Goal: Transaction & Acquisition: Purchase product/service

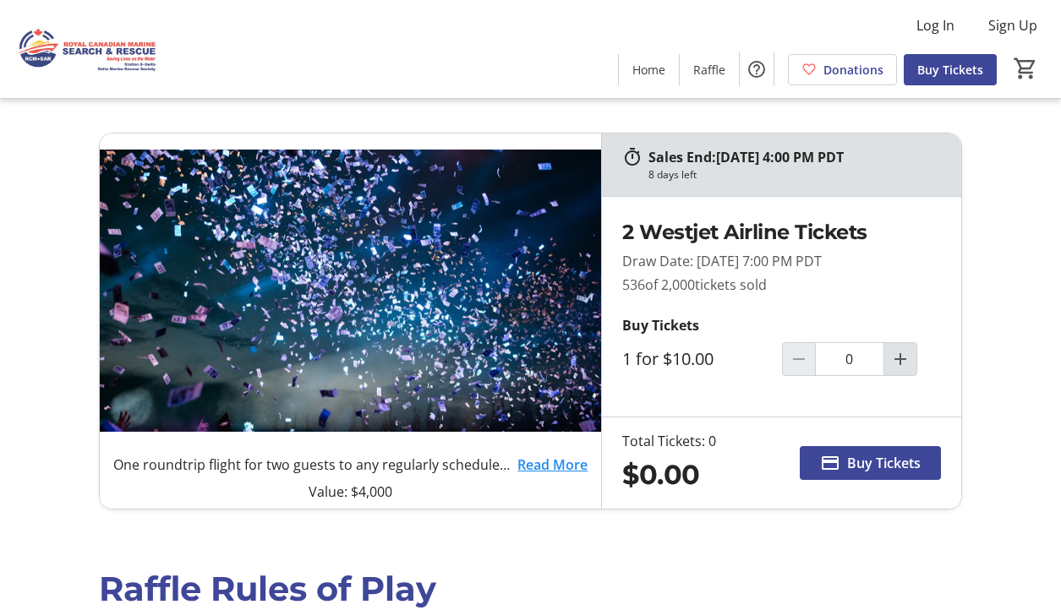
click at [896, 355] on mat-icon "Increment by one" at bounding box center [900, 359] width 20 height 20
type input "2"
click at [849, 456] on span "Buy Tickets" at bounding box center [884, 463] width 74 height 20
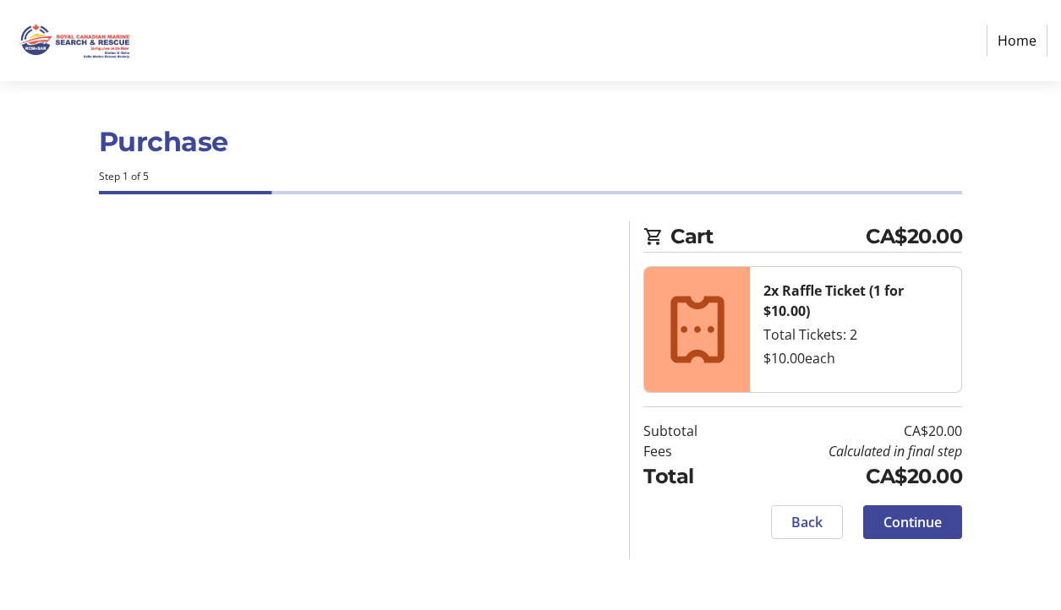
select select "CA"
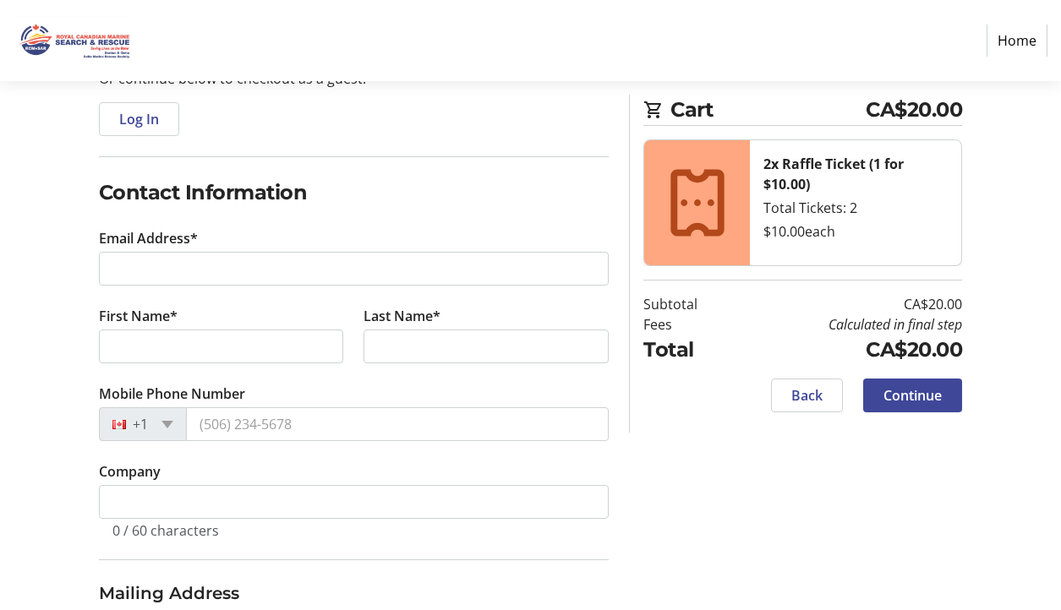
scroll to position [168, 0]
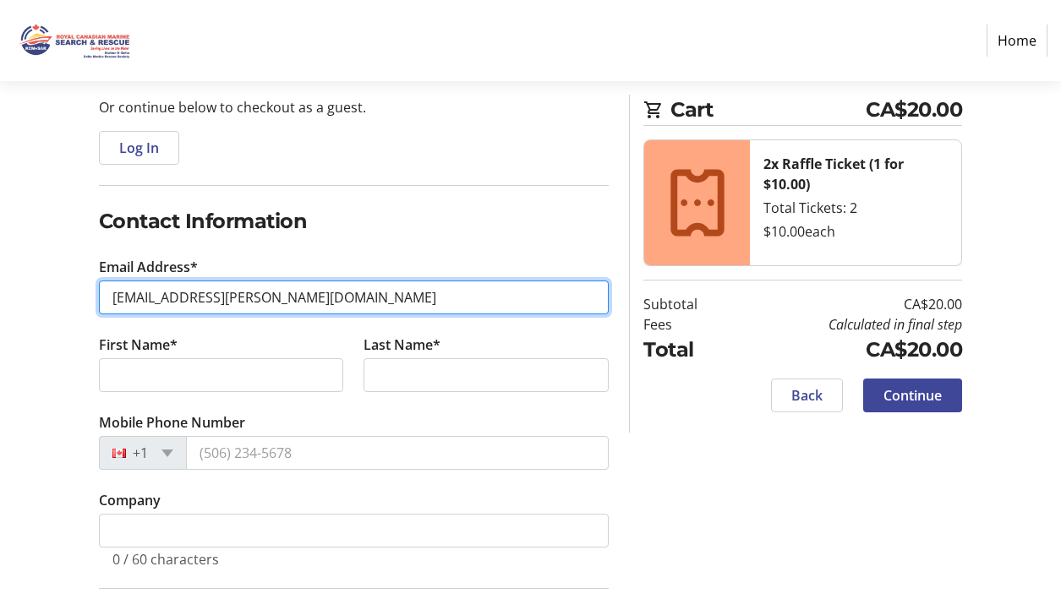
type input "[EMAIL_ADDRESS][PERSON_NAME][DOMAIN_NAME]"
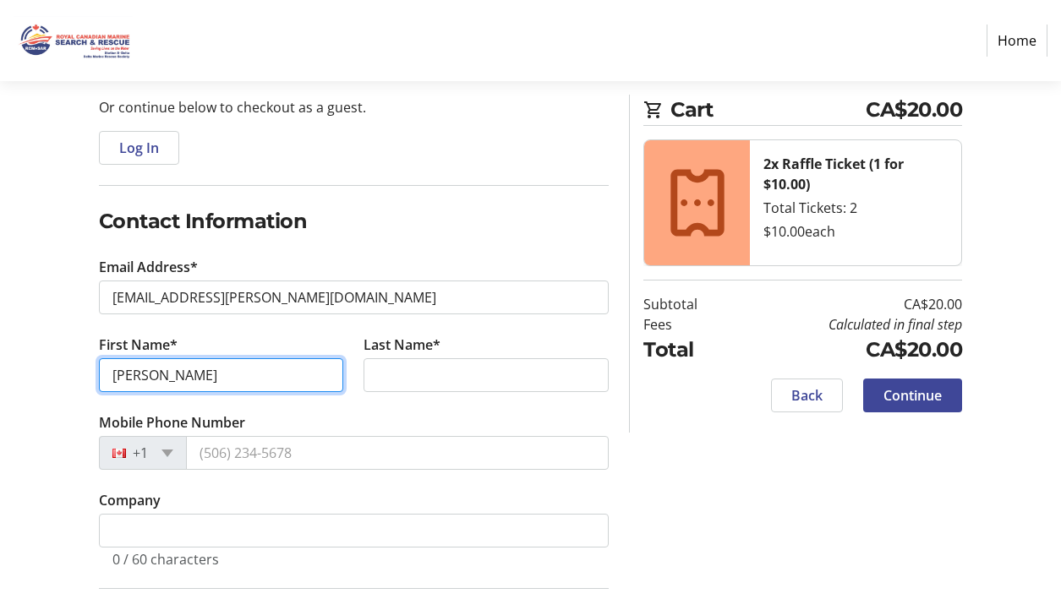
type input "[PERSON_NAME]"
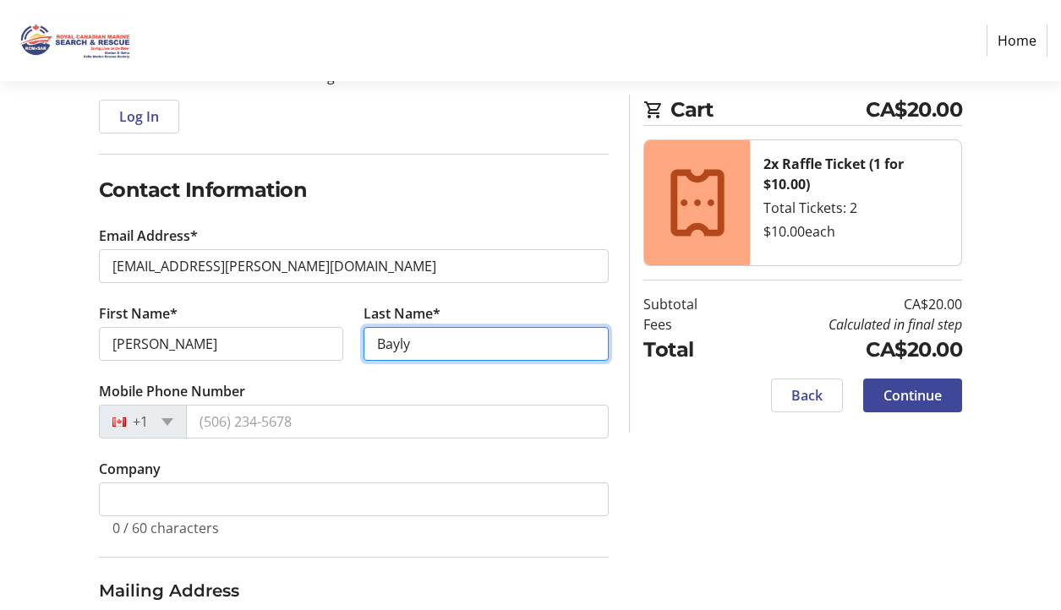
scroll to position [204, 0]
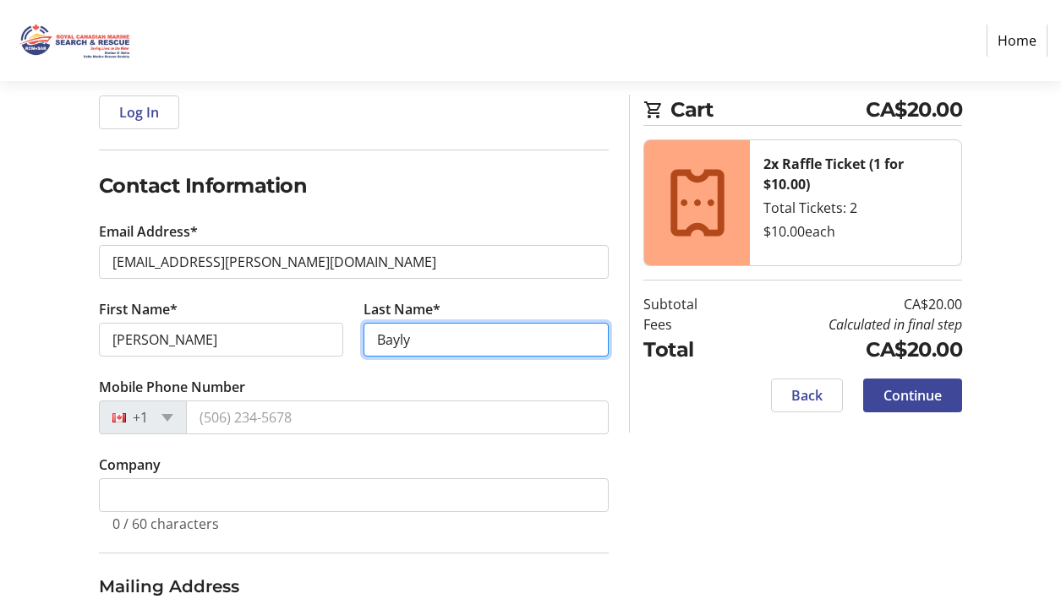
type input "Bayly"
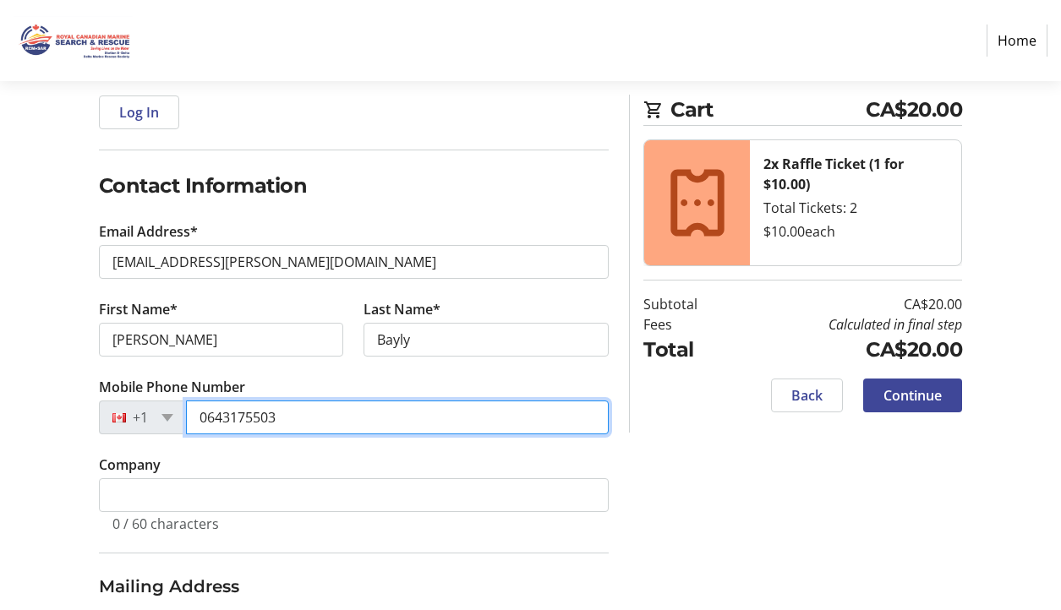
click at [222, 418] on input "0643175503" at bounding box center [397, 418] width 423 height 34
type input "[PHONE_NUMBER]"
click at [321, 414] on input "[PHONE_NUMBER]" at bounding box center [397, 418] width 423 height 34
type input "[PHONE_NUMBER]"
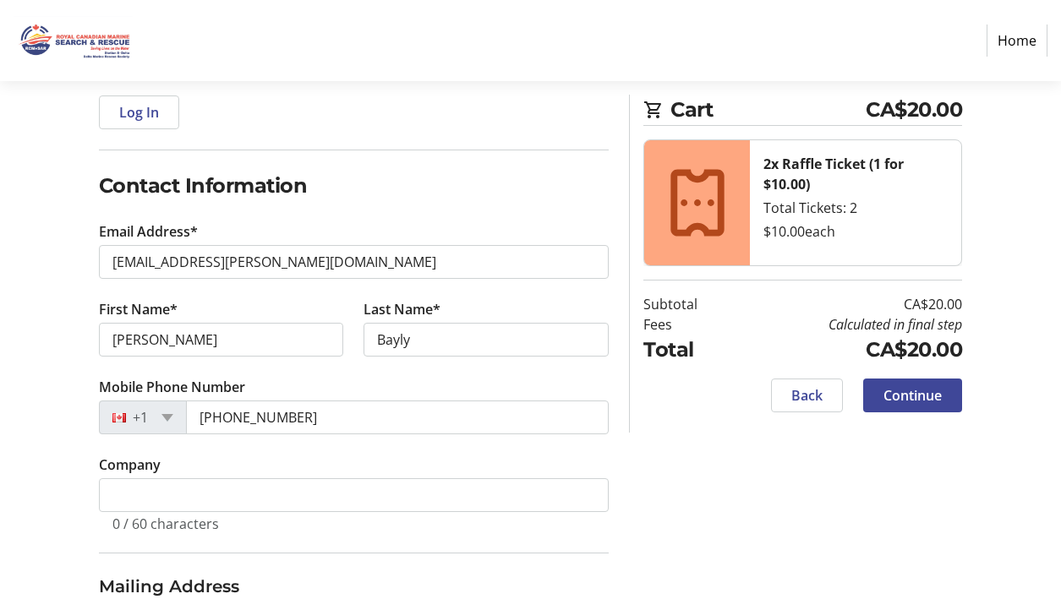
click at [385, 456] on tr-form-field "Company 0 / 60 characters" at bounding box center [354, 504] width 510 height 98
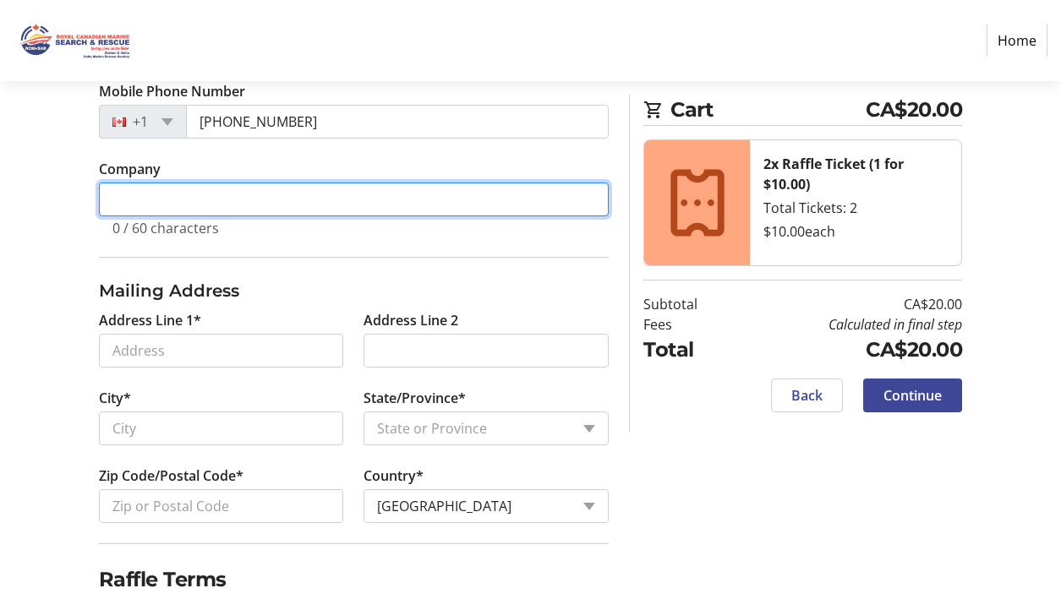
scroll to position [521, 0]
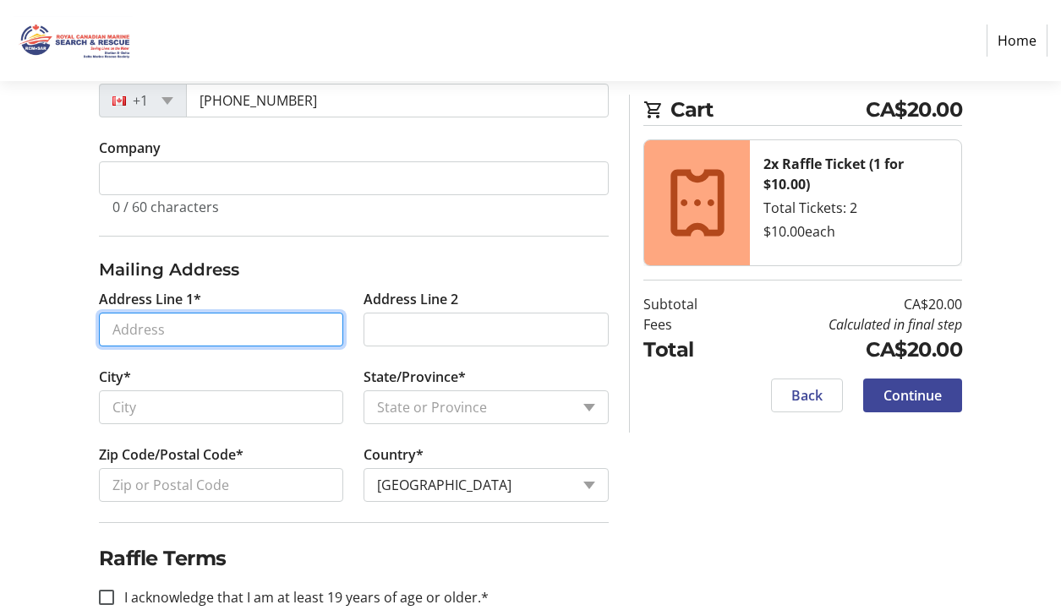
click at [328, 328] on input "Address Line 1*" at bounding box center [221, 330] width 245 height 34
type input "[STREET_ADDRESS][PERSON_NAME]"
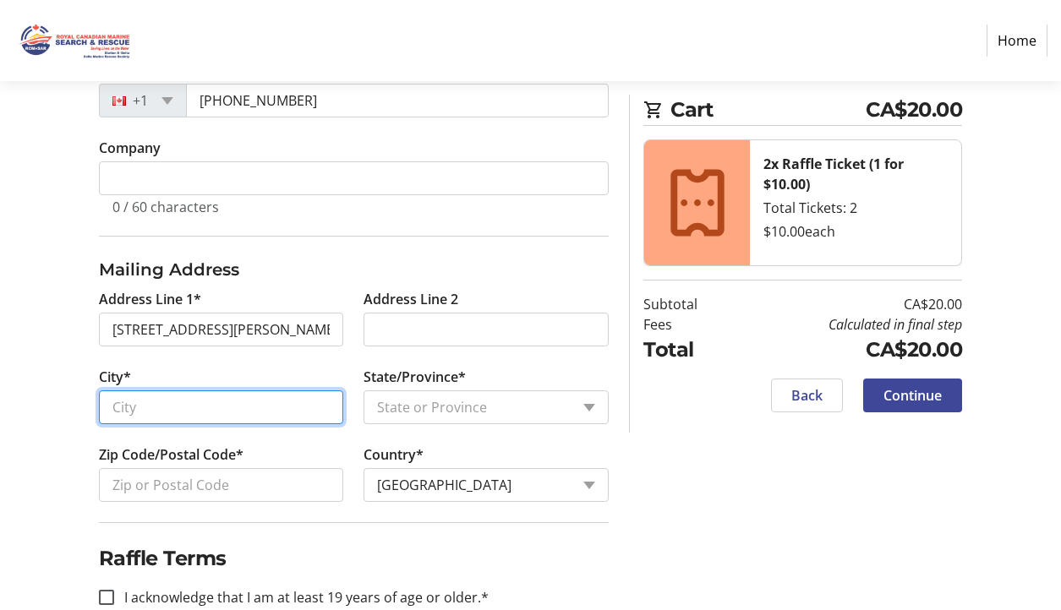
type input "[PERSON_NAME][GEOGRAPHIC_DATA]"
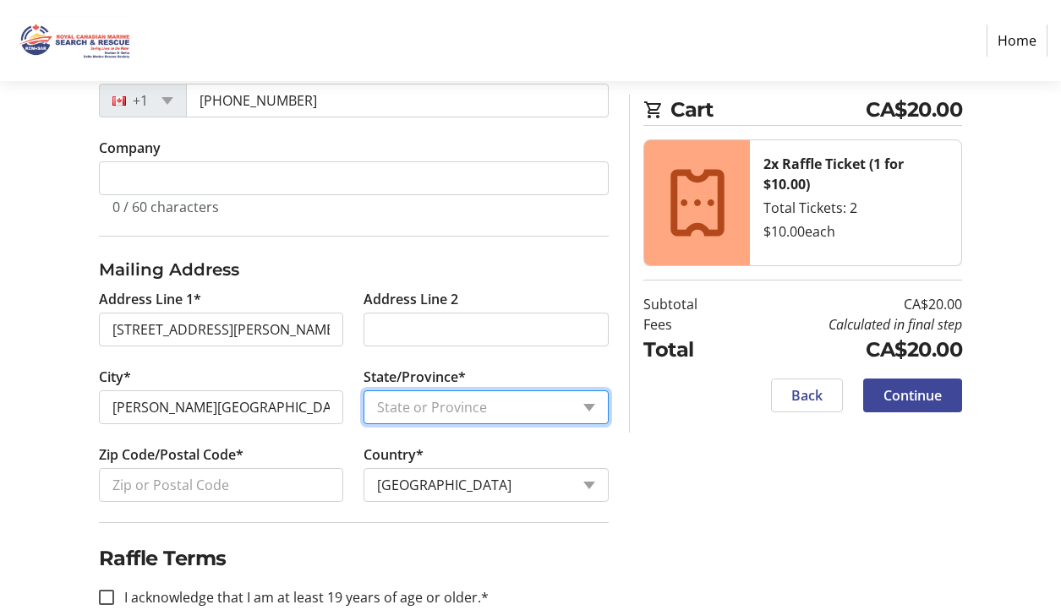
select select "BC"
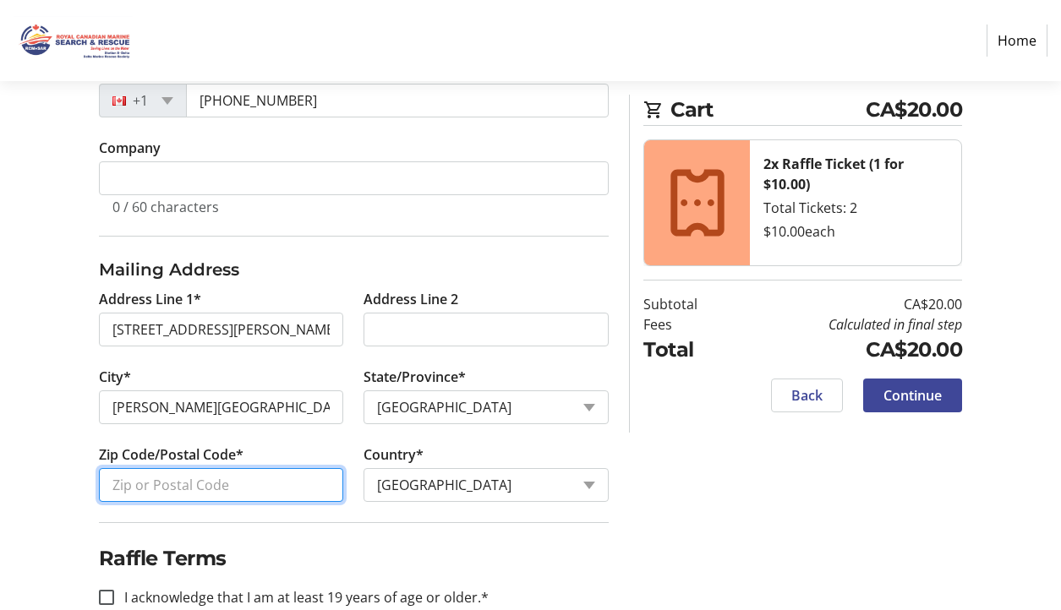
type input "V0N1G1"
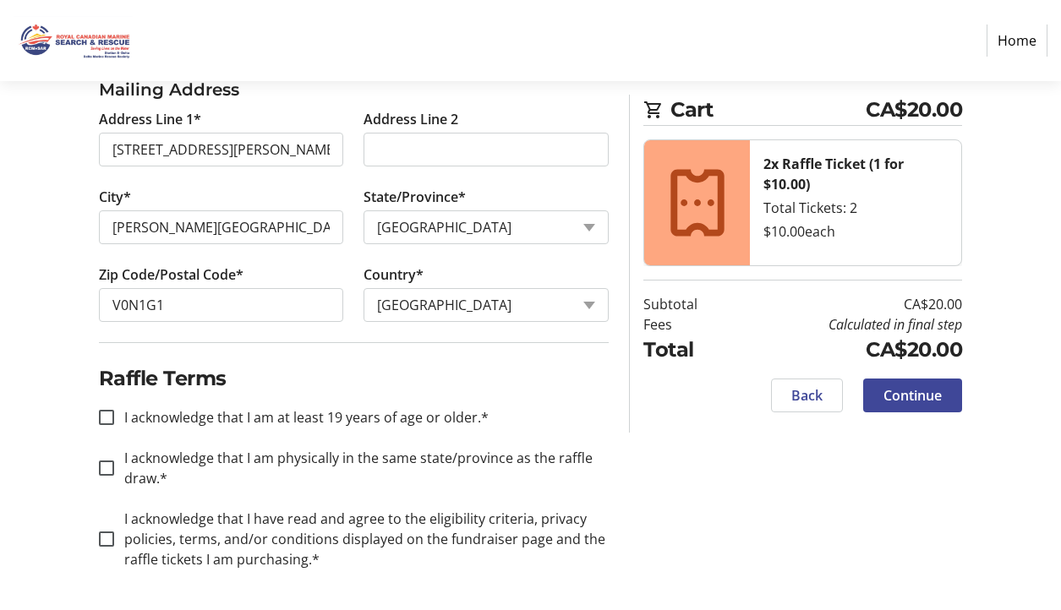
scroll to position [701, 0]
click at [103, 420] on input "I acknowledge that I am at least 19 years of age or older.*" at bounding box center [106, 417] width 15 height 15
checkbox input "true"
click at [105, 472] on input "I acknowledge that I am physically in the same state/province as the raffle dra…" at bounding box center [106, 468] width 15 height 15
checkbox input "true"
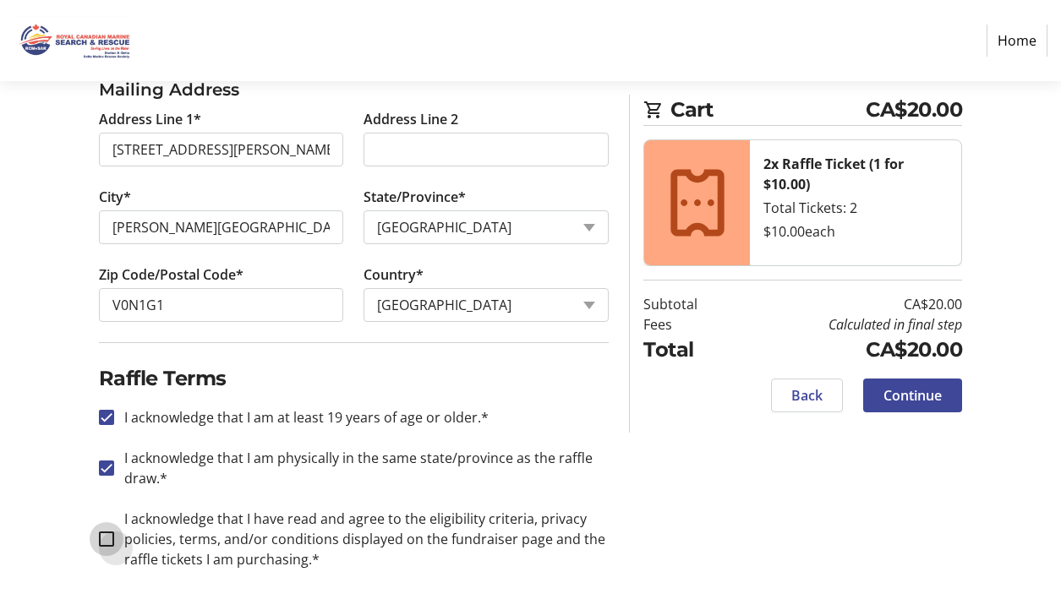
click at [101, 539] on input "I acknowledge that I have read and agree to the eligibility criteria, privacy p…" at bounding box center [106, 539] width 15 height 15
checkbox input "true"
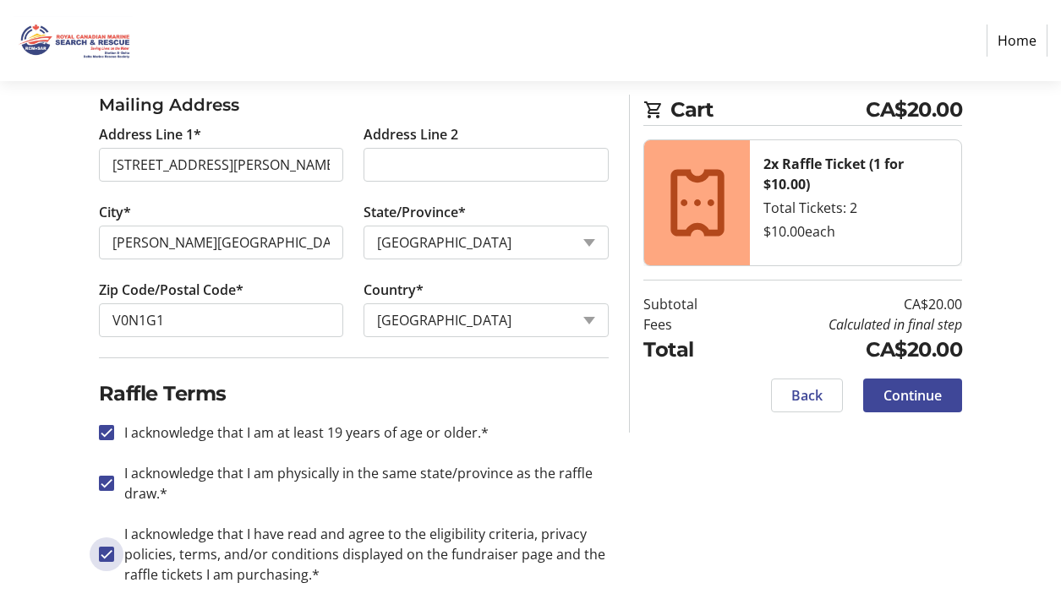
scroll to position [688, 0]
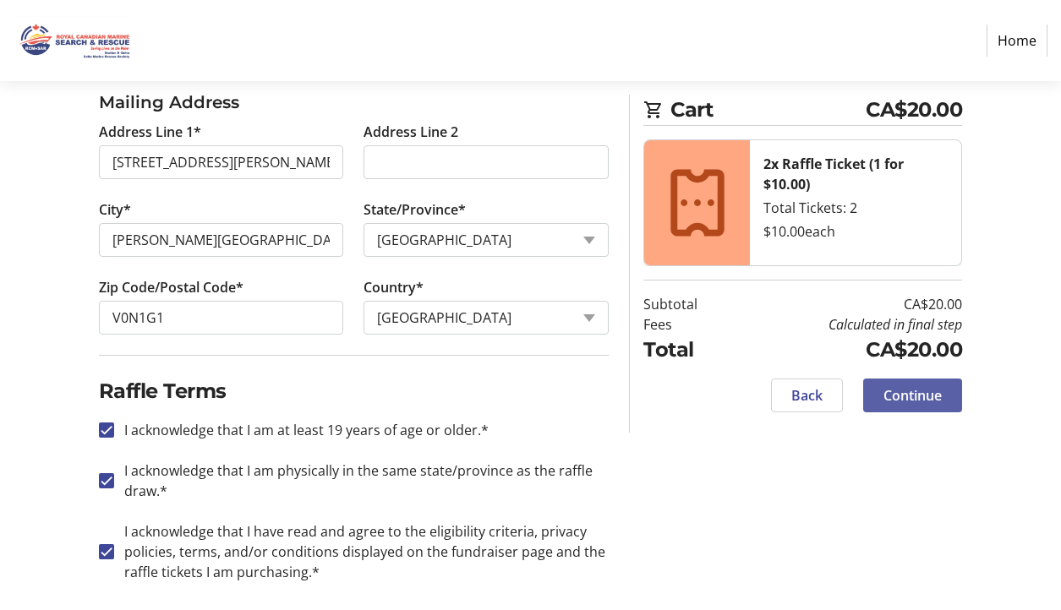
click at [912, 402] on span "Continue" at bounding box center [912, 395] width 58 height 20
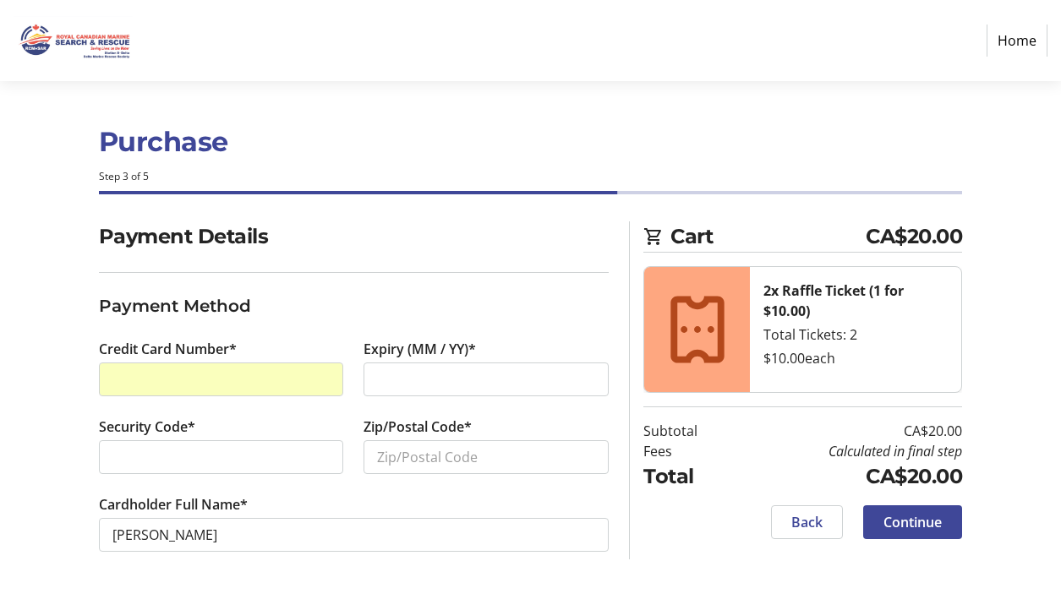
click at [326, 344] on div "Credit Card Number*" at bounding box center [221, 378] width 265 height 78
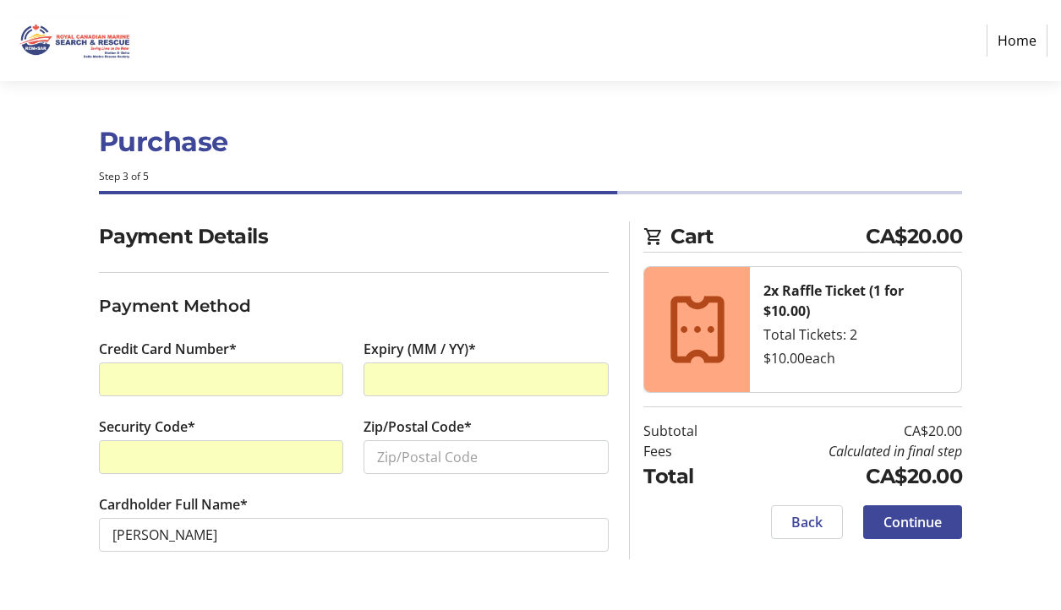
click at [487, 484] on tr-form-field "Zip/Postal Code*" at bounding box center [485, 456] width 245 height 78
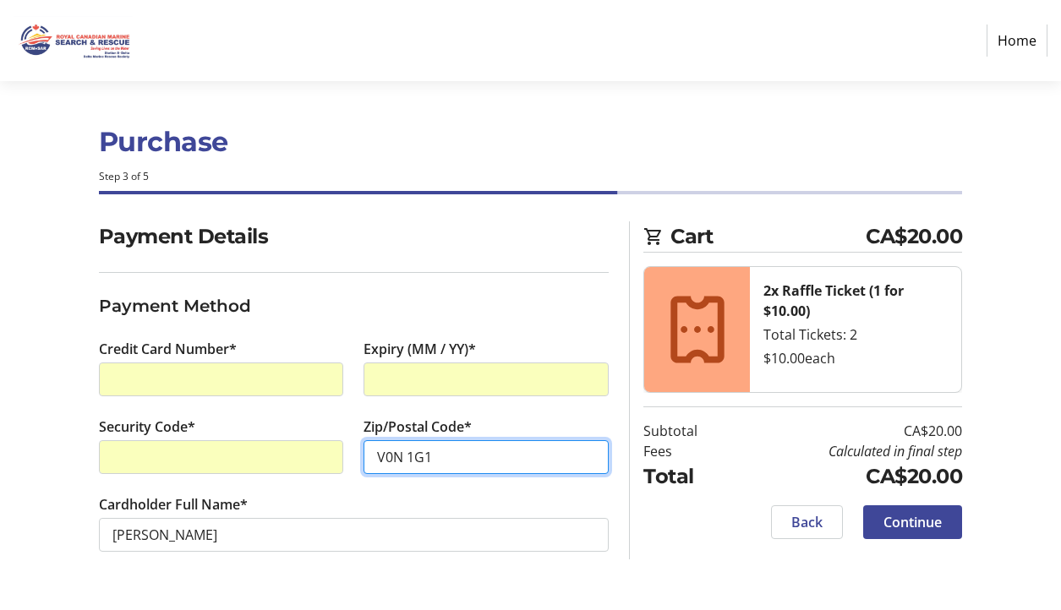
type input "V0N 1G1"
click at [576, 581] on section "Payment Details Payment Method Credit Card Number* Expiry (MM / YY)* Security C…" at bounding box center [354, 406] width 510 height 371
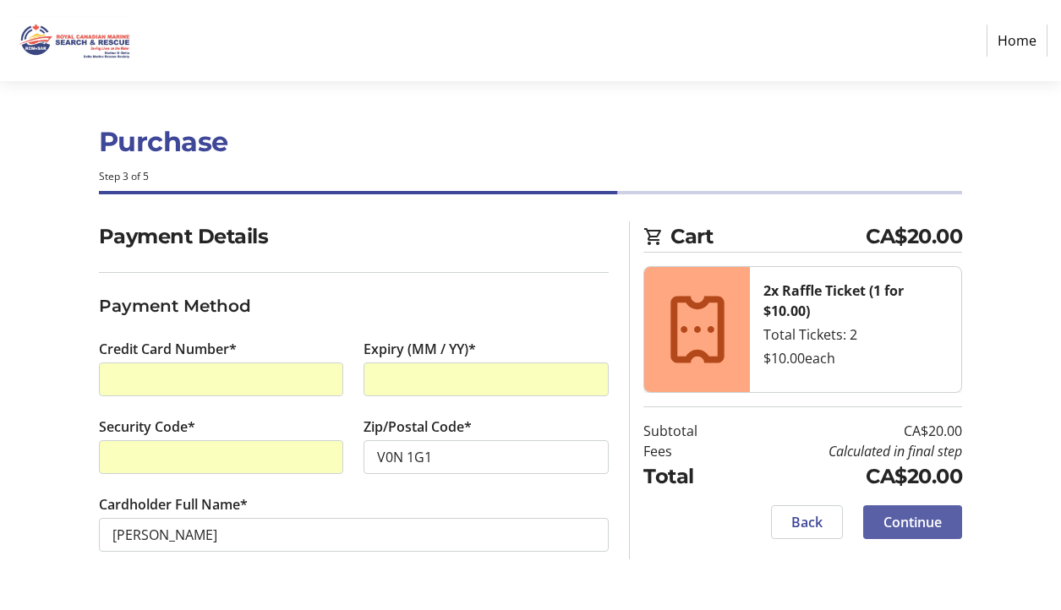
click at [937, 523] on span "Continue" at bounding box center [912, 522] width 58 height 20
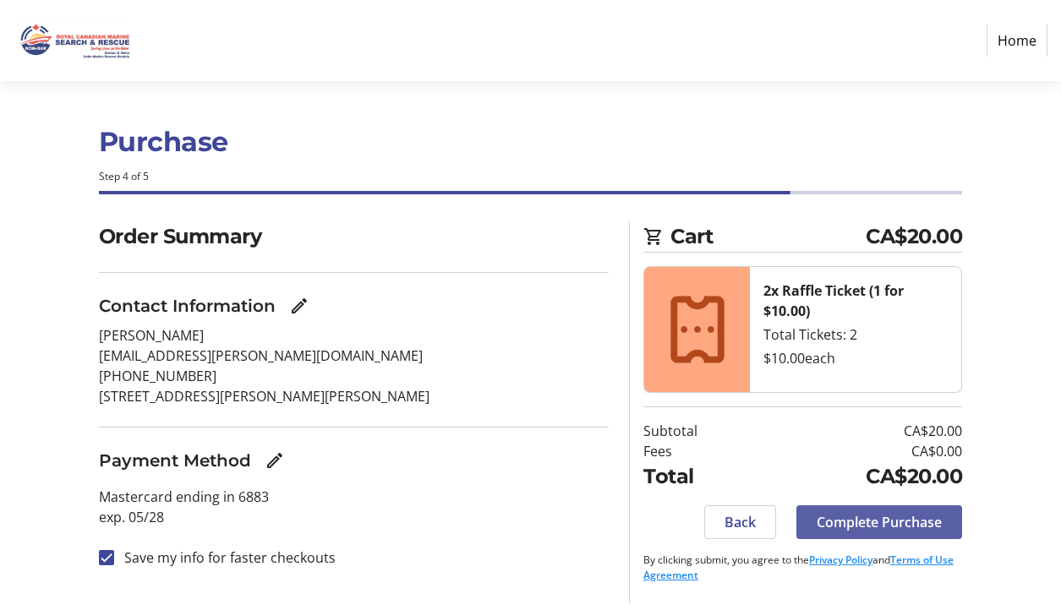
click at [907, 519] on span "Complete Purchase" at bounding box center [878, 522] width 125 height 20
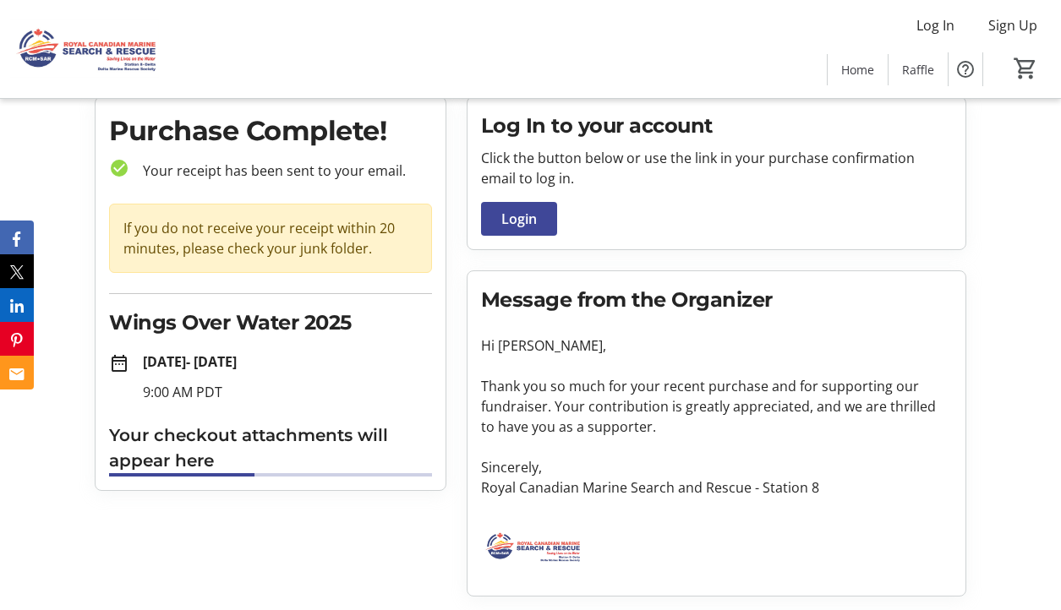
scroll to position [57, 0]
